Goal: Check status: Check status

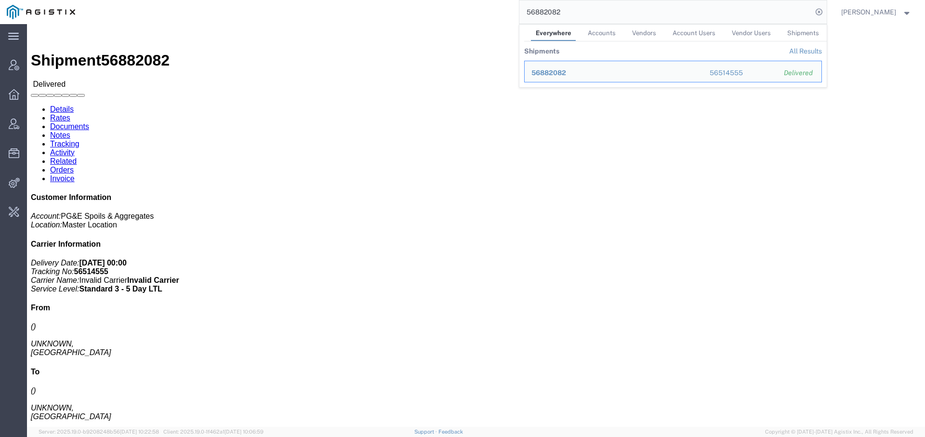
click at [550, 8] on input "56882082" at bounding box center [666, 11] width 293 height 23
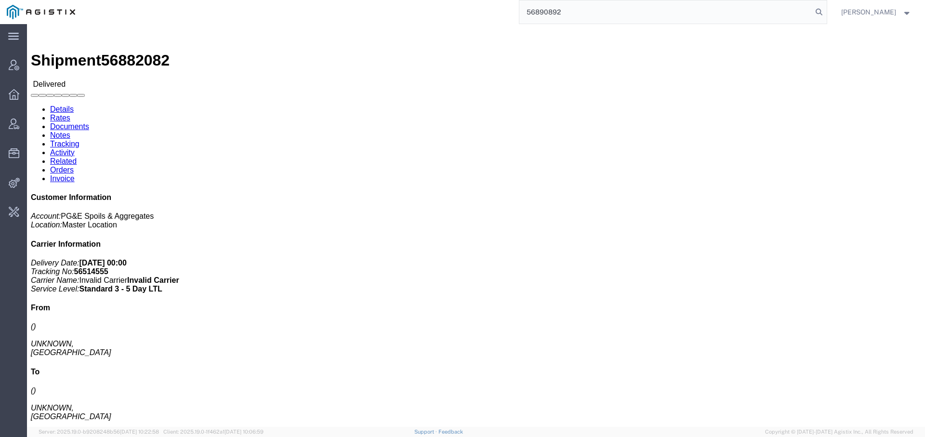
type input "56890892"
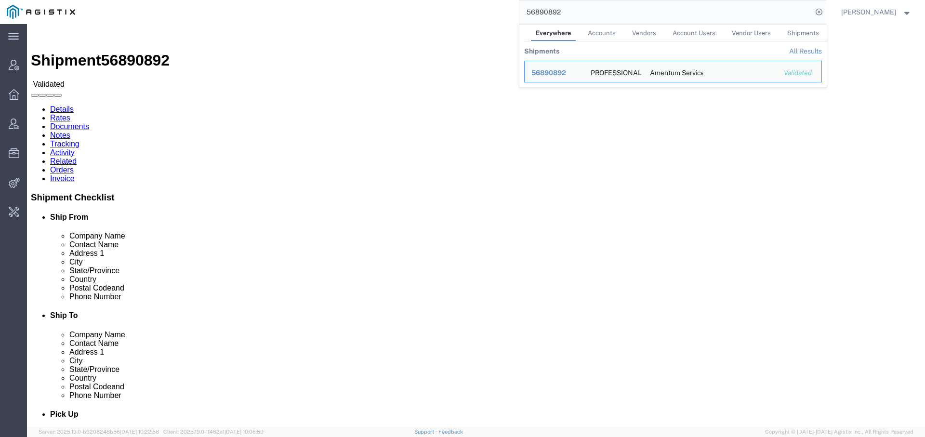
drag, startPoint x: 253, startPoint y: 118, endPoint x: 184, endPoint y: 117, distance: 68.5
click div "Ship To Amentum Services, Inc. ([PERSON_NAME]) T54METS_6100 - [GEOGRAPHIC_DATA]…"
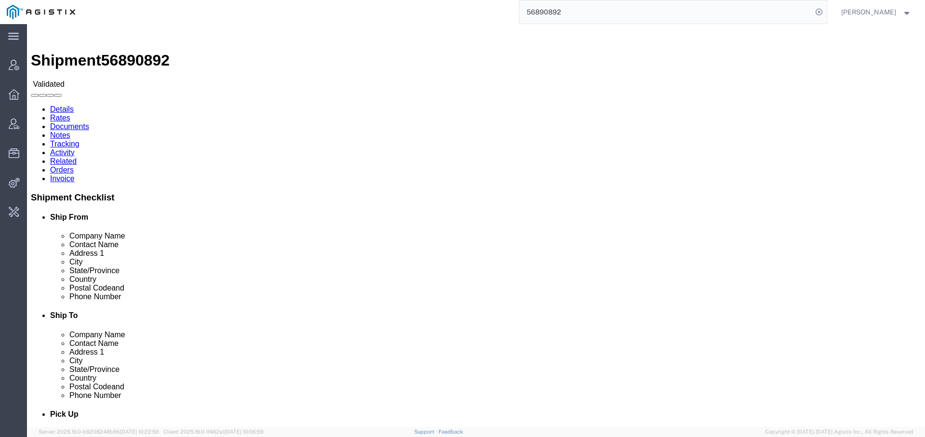
click address "Amentum Services, Inc. ([PERSON_NAME]) T54METS_6100 - [GEOGRAPHIC_DATA][DATE][S…"
drag, startPoint x: 253, startPoint y: 120, endPoint x: 185, endPoint y: 120, distance: 68.0
click address "Amentum Services, Inc. ([PERSON_NAME]) T54METS_6100 - [GEOGRAPHIC_DATA][DATE][S…"
copy address "[STREET_ADDRESS]"
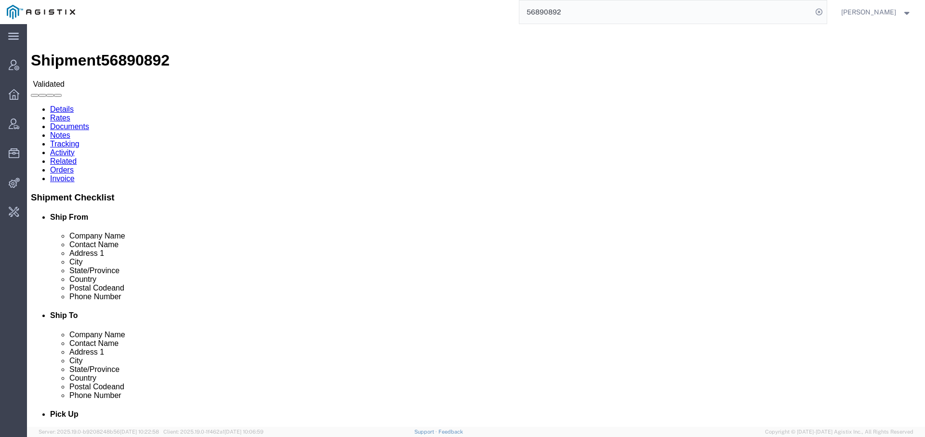
click h2 "Shipment Detail"
click link "Activity"
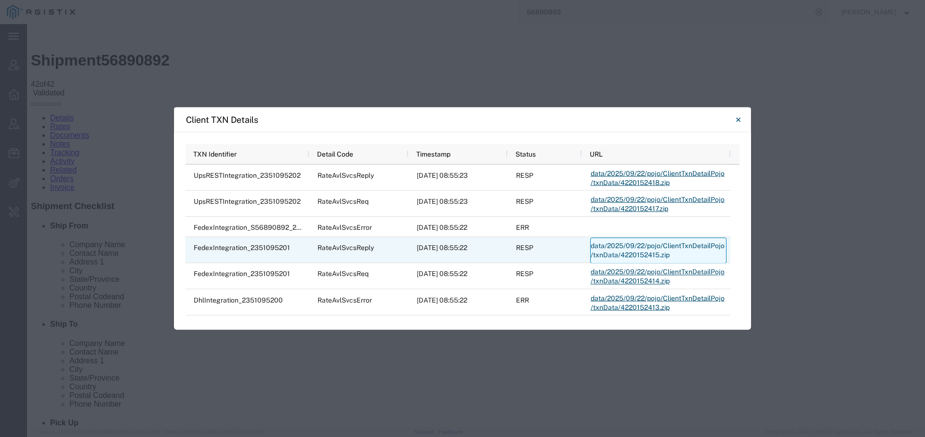
click at [626, 251] on link "data/2025/09/22/pojo/ClientTxnDetailPojo/txnData/4220152415.zip" at bounding box center [658, 251] width 136 height 26
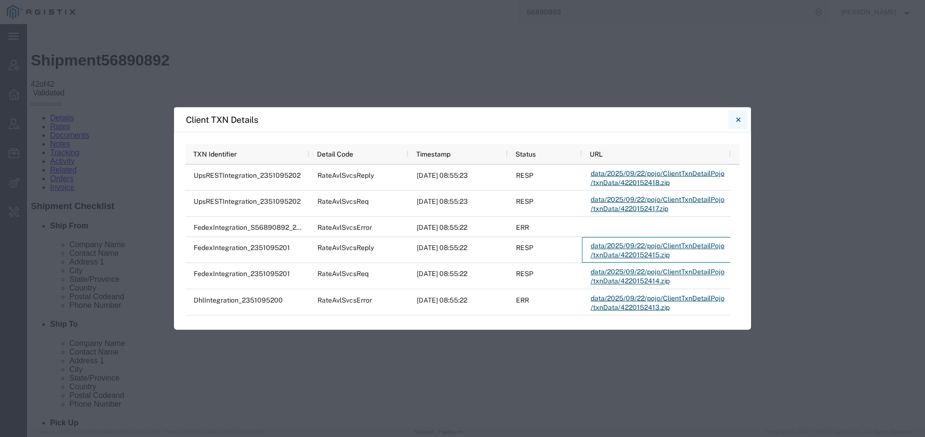
click at [738, 119] on icon "Close" at bounding box center [738, 120] width 4 height 4
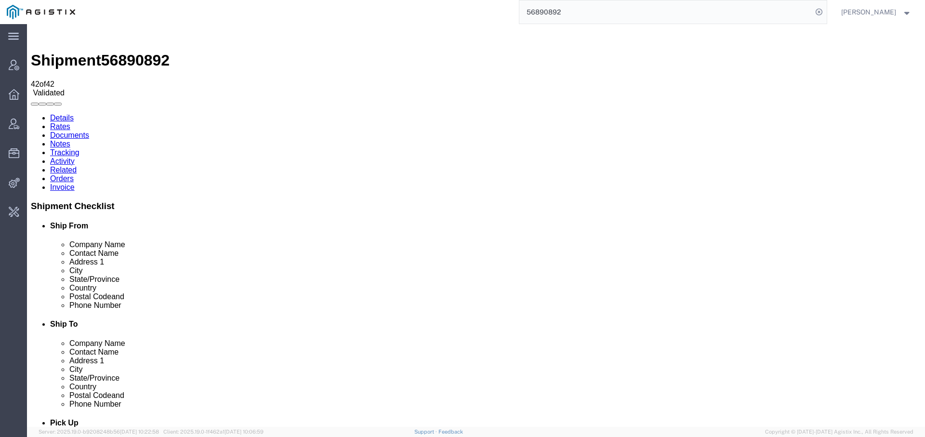
click at [59, 114] on link "Details" at bounding box center [62, 118] width 24 height 8
click link "Activity"
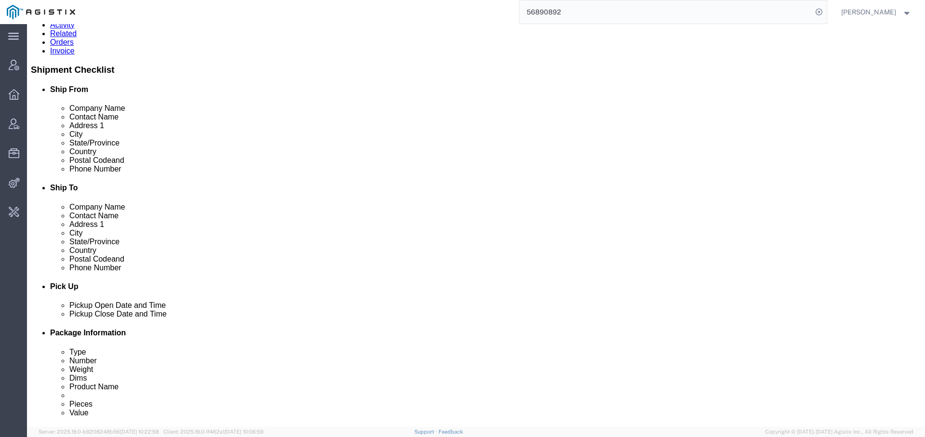
scroll to position [10, 0]
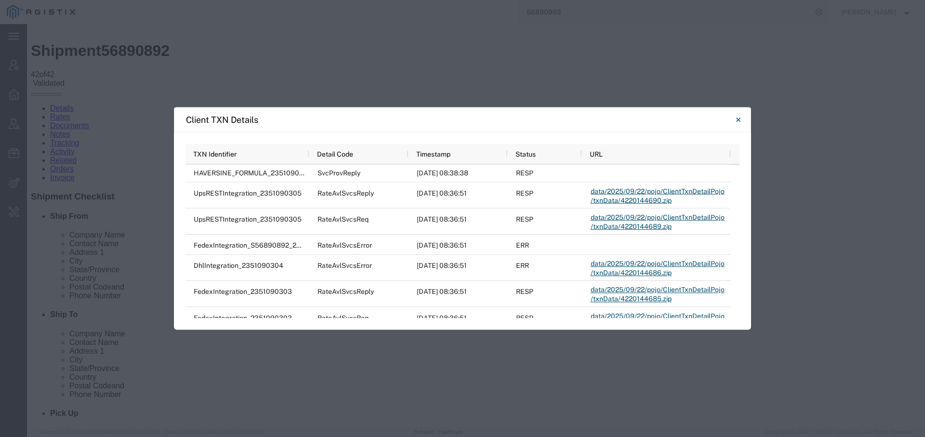
scroll to position [897, 0]
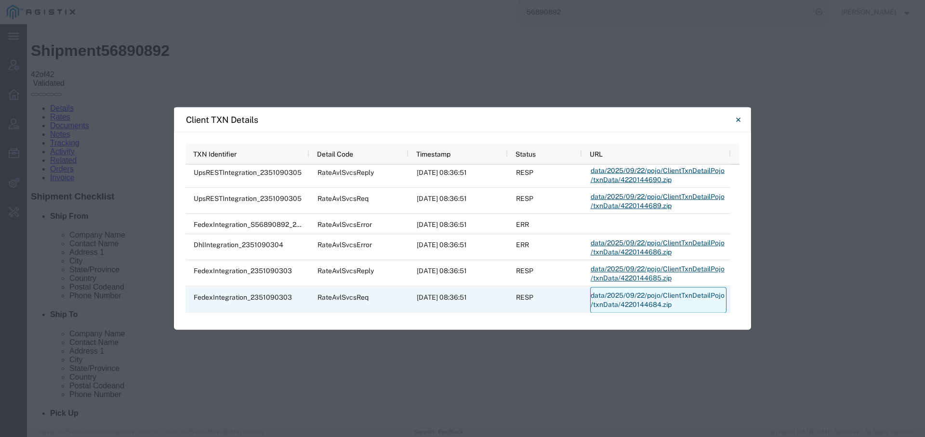
click at [624, 299] on link "data/2025/09/22/pojo/ClientTxnDetailPojo/txnData/4220144684.zip" at bounding box center [658, 300] width 136 height 26
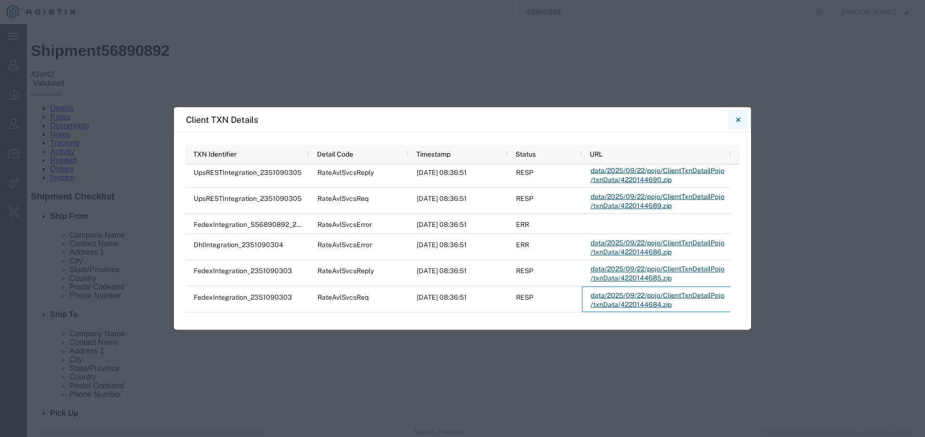
click at [740, 117] on icon "Close" at bounding box center [738, 120] width 4 height 12
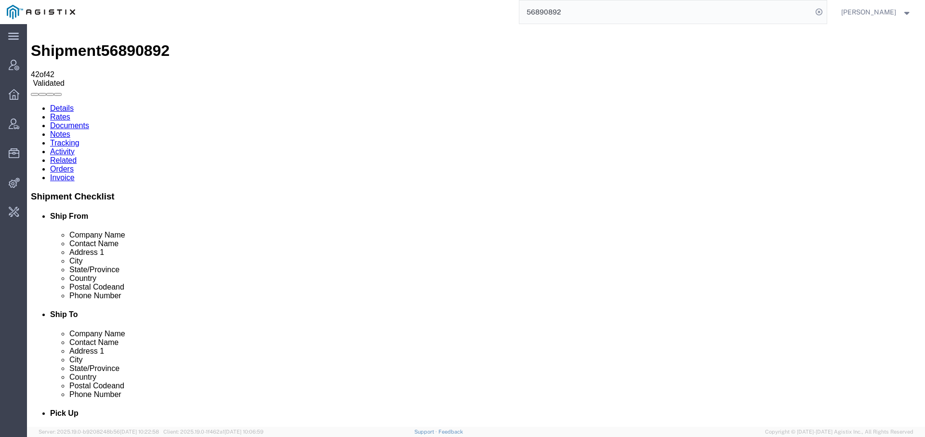
click at [67, 104] on link "Details" at bounding box center [62, 108] width 24 height 8
drag, startPoint x: 54, startPoint y: 179, endPoint x: 64, endPoint y: 177, distance: 10.3
click h4 "Routing & Vehicle Information"
click link "Rates"
